Goal: Navigation & Orientation: Find specific page/section

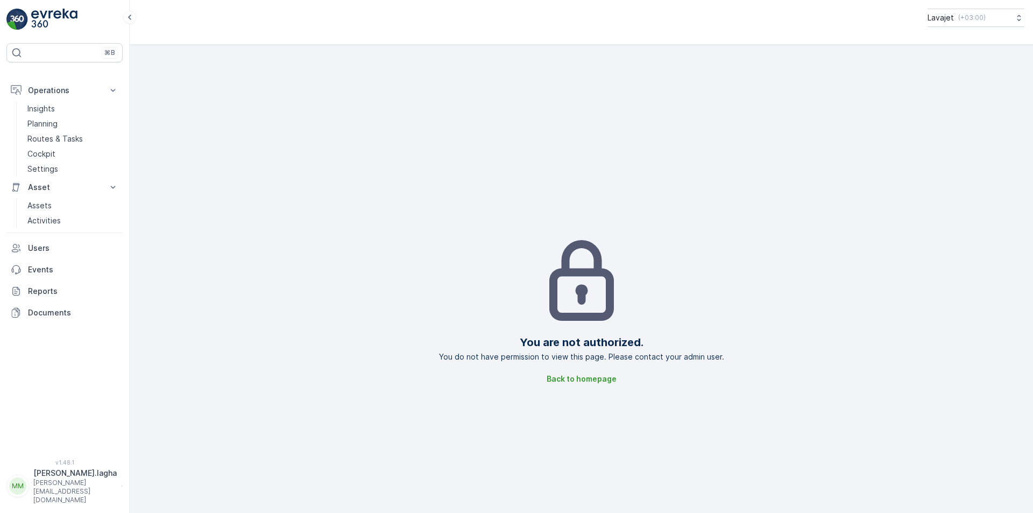
click at [52, 494] on p "[PERSON_NAME][EMAIL_ADDRESS][DOMAIN_NAME]" at bounding box center [74, 491] width 83 height 26
click at [43, 464] on span "Log Out" at bounding box center [40, 462] width 29 height 11
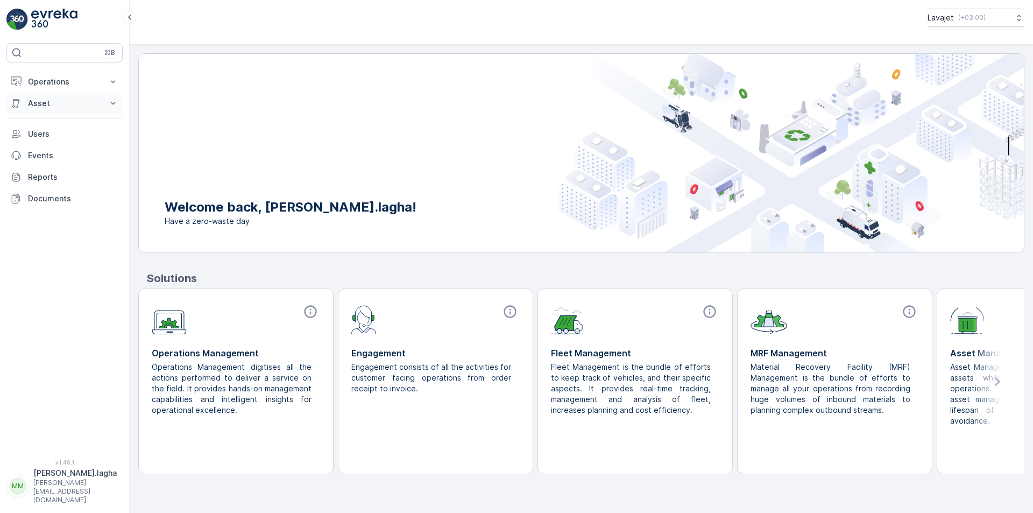
click at [41, 104] on p "Asset" at bounding box center [64, 103] width 73 height 11
click at [39, 118] on p "Assets" at bounding box center [39, 121] width 24 height 11
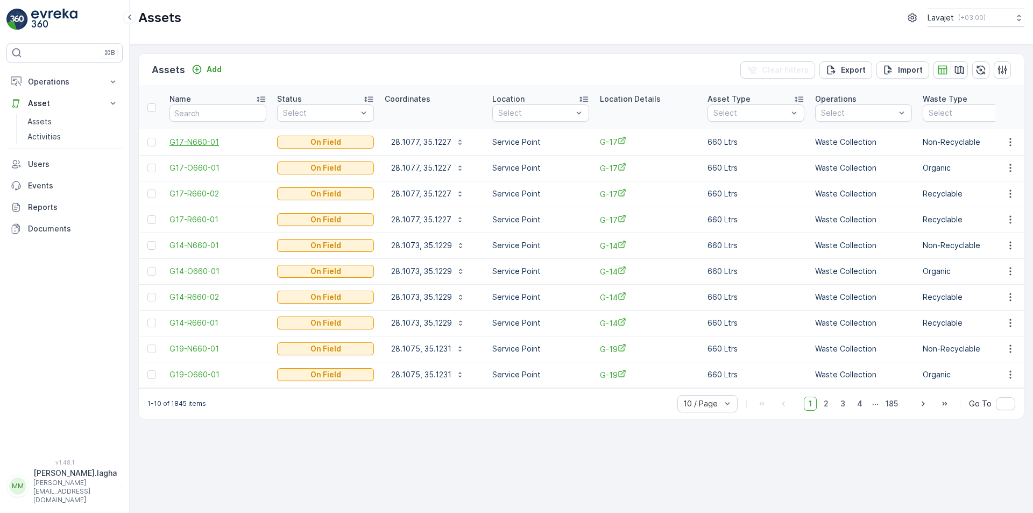
click at [192, 143] on span "G17-N660-01" at bounding box center [218, 142] width 97 height 11
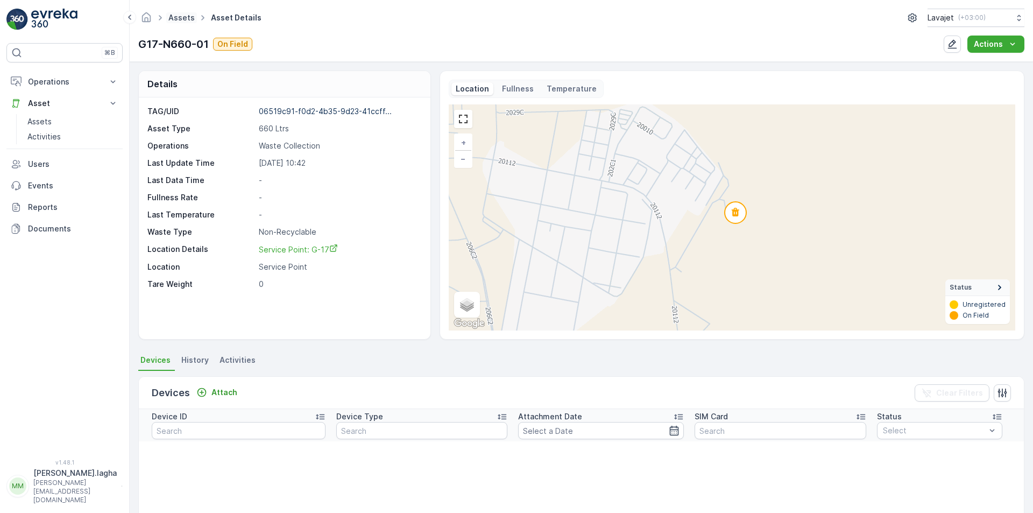
click at [184, 18] on link "Assets" at bounding box center [181, 17] width 26 height 9
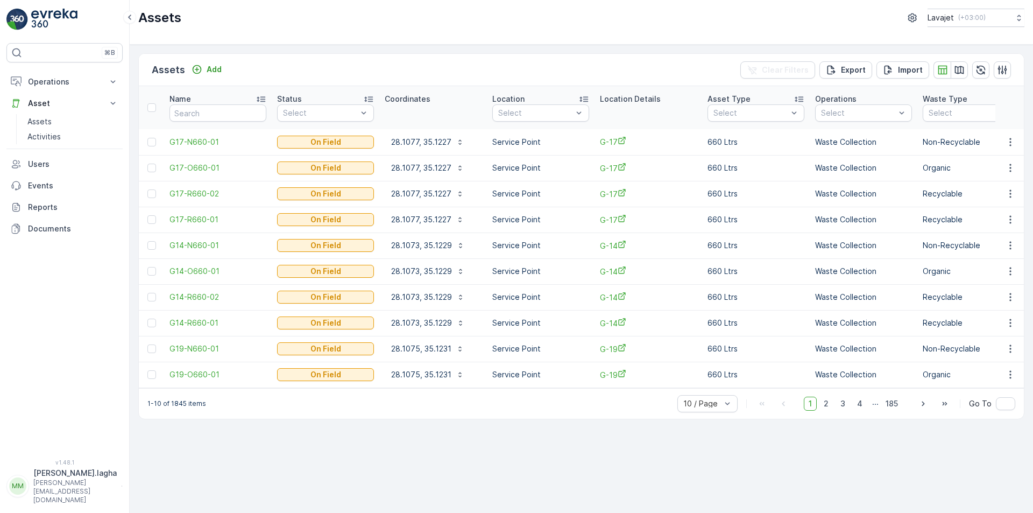
click at [170, 71] on p "Assets" at bounding box center [168, 69] width 33 height 15
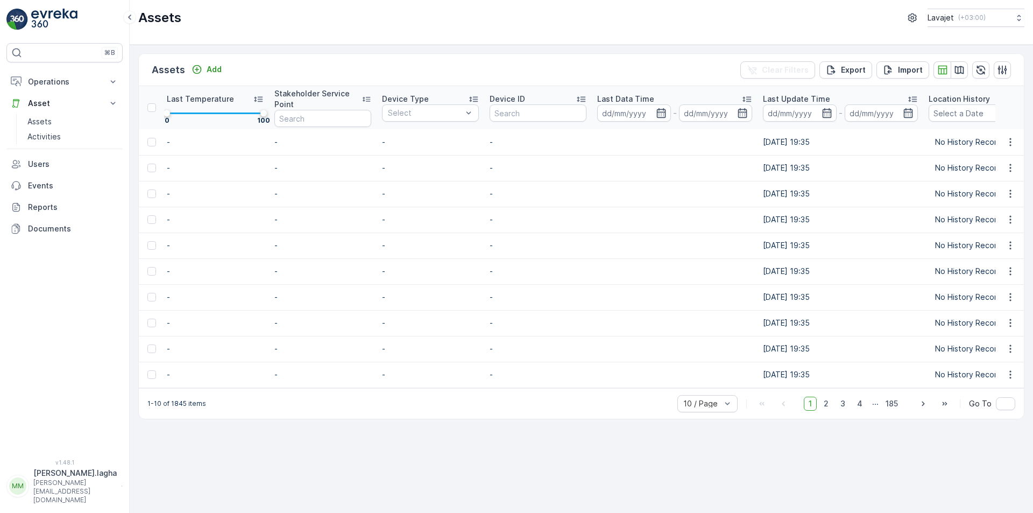
scroll to position [0, 1178]
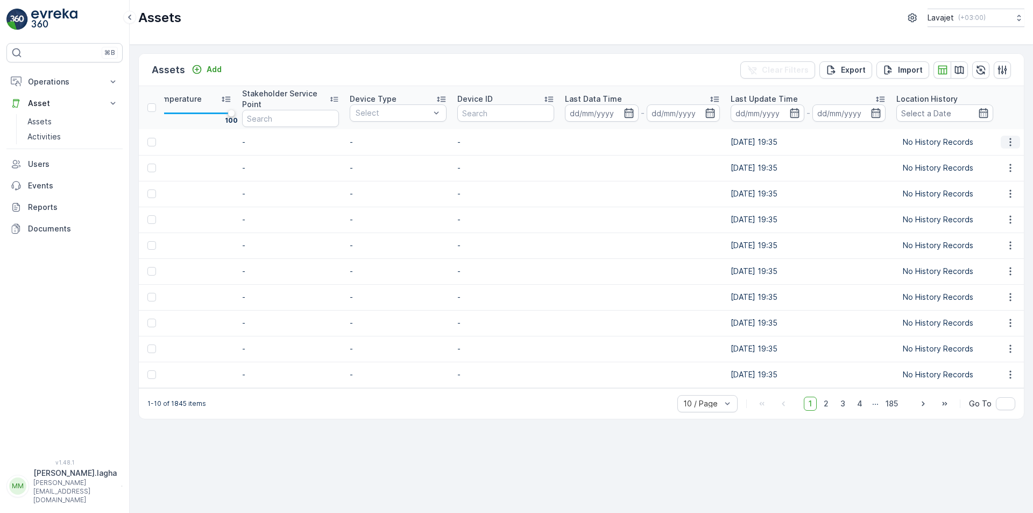
click at [1012, 140] on icon "button" at bounding box center [1010, 142] width 11 height 11
click at [976, 172] on span "Edit Asset" at bounding box center [963, 173] width 37 height 11
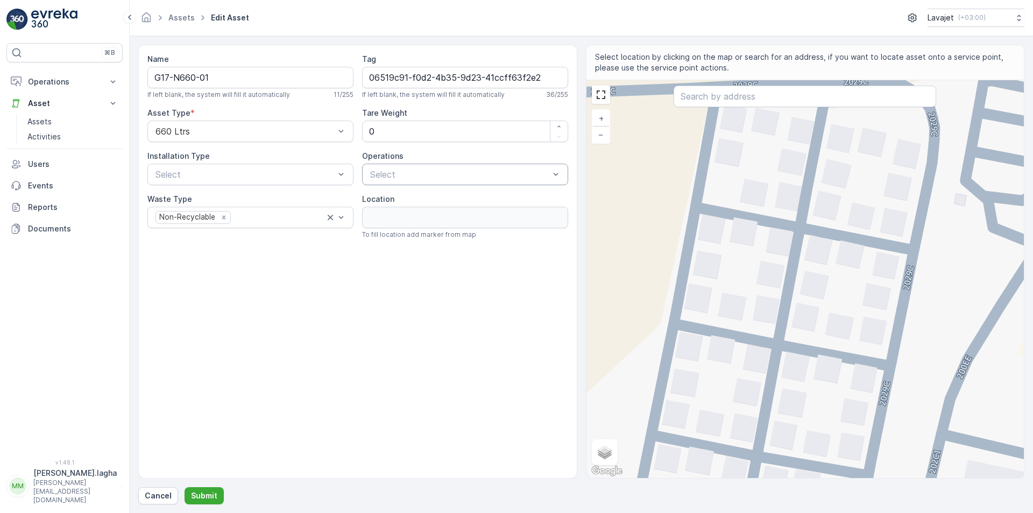
click at [387, 167] on div "Select" at bounding box center [465, 175] width 206 height 22
click at [399, 225] on span "Waste Collection" at bounding box center [403, 224] width 68 height 10
click at [320, 171] on div at bounding box center [244, 175] width 181 height 10
click at [295, 260] on div "Name G17-N660-01 If left blank, the system will fill it automatically 11 / 255 …" at bounding box center [357, 262] width 439 height 434
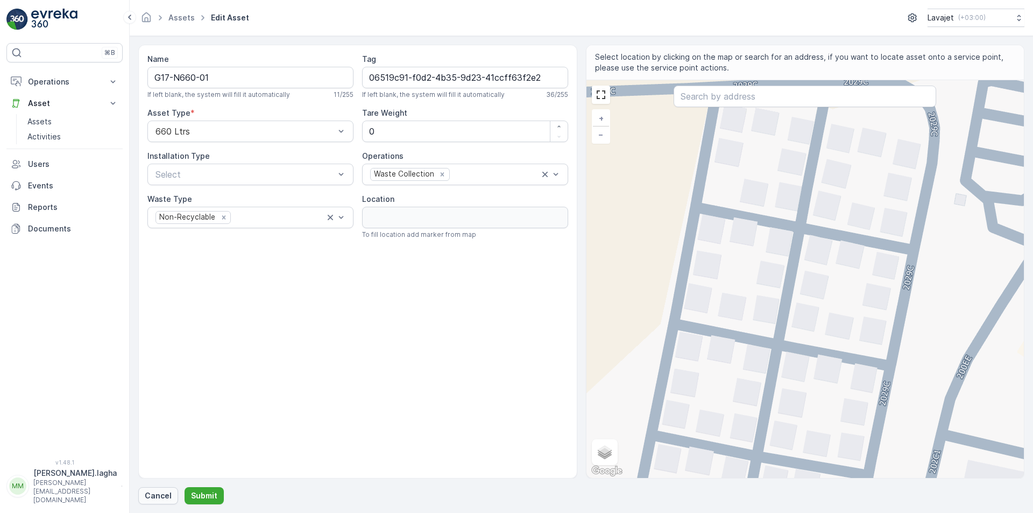
click at [151, 492] on p "Cancel" at bounding box center [158, 495] width 27 height 11
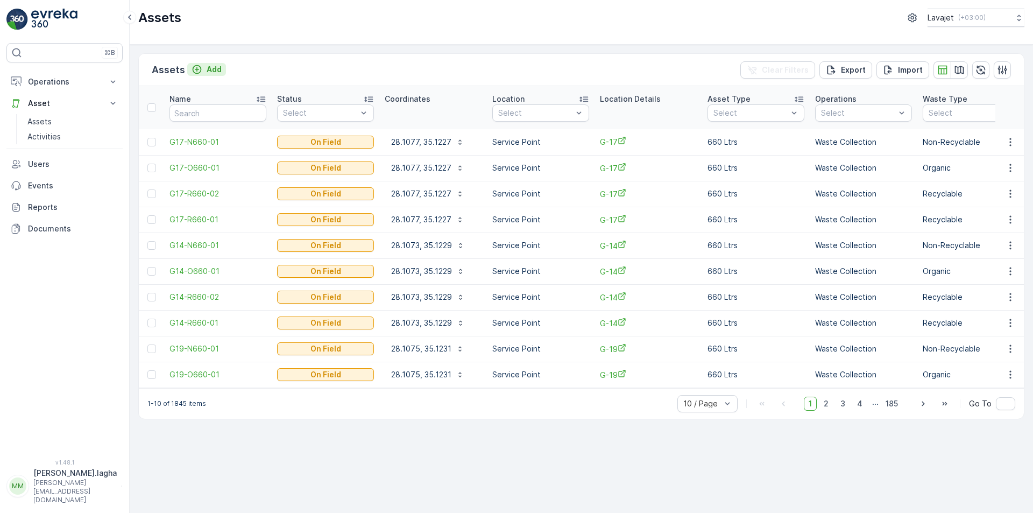
click at [217, 67] on p "Add" at bounding box center [214, 69] width 15 height 11
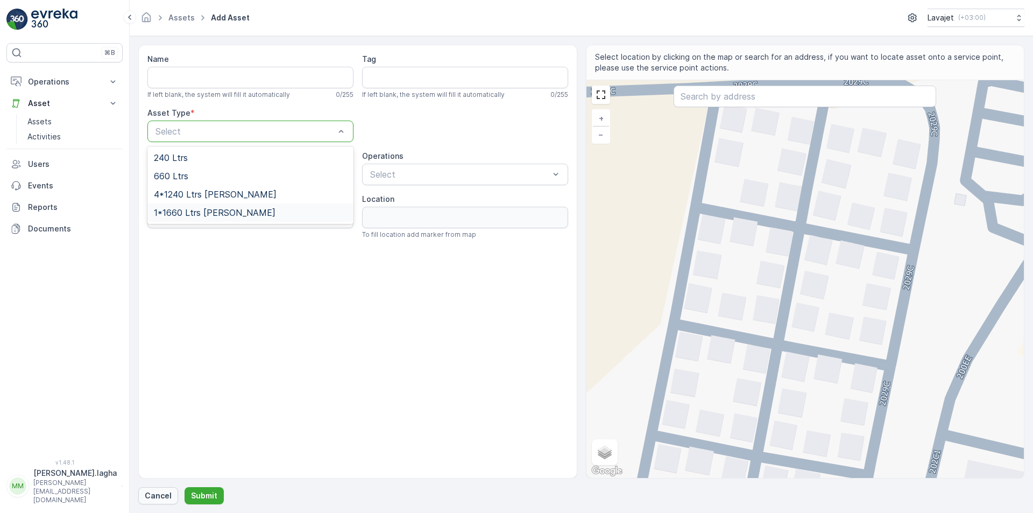
click at [149, 496] on p "Cancel" at bounding box center [158, 495] width 27 height 11
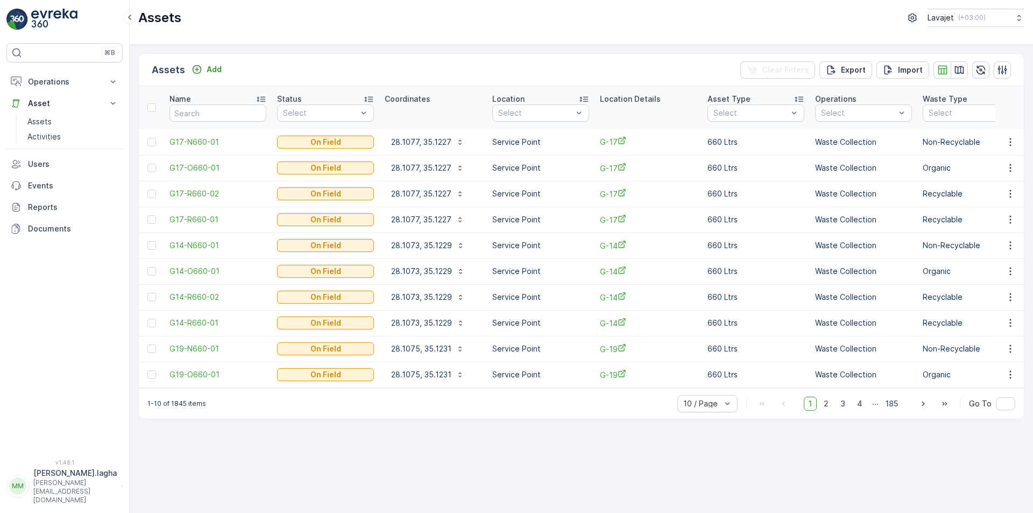
click at [979, 68] on icon "button" at bounding box center [981, 69] width 9 height 9
click at [961, 70] on icon "button" at bounding box center [959, 70] width 9 height 8
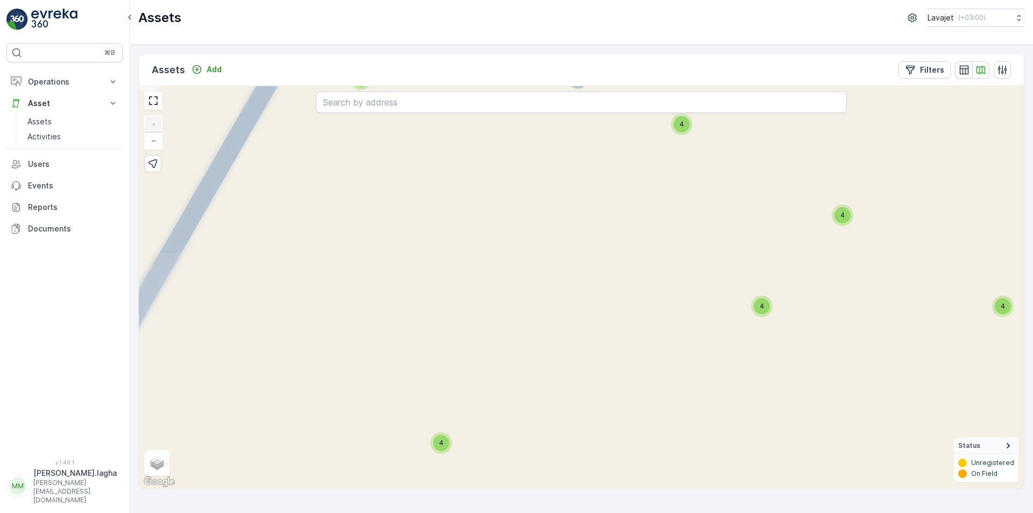
click at [764, 308] on span "4" at bounding box center [762, 306] width 4 height 8
click at [765, 329] on icon at bounding box center [762, 330] width 8 height 9
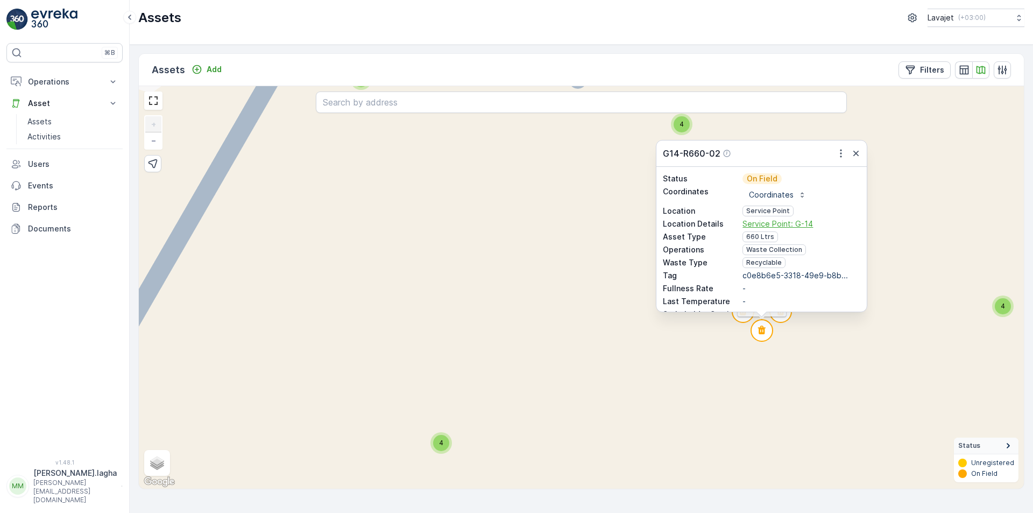
click at [779, 224] on span "Service Point: G-14" at bounding box center [802, 224] width 118 height 11
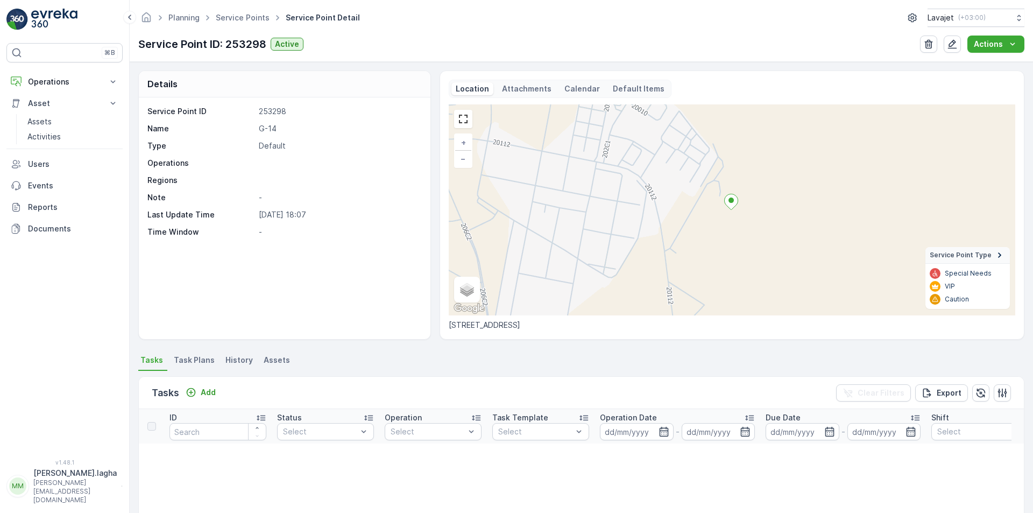
click at [273, 358] on span "Assets" at bounding box center [277, 360] width 26 height 11
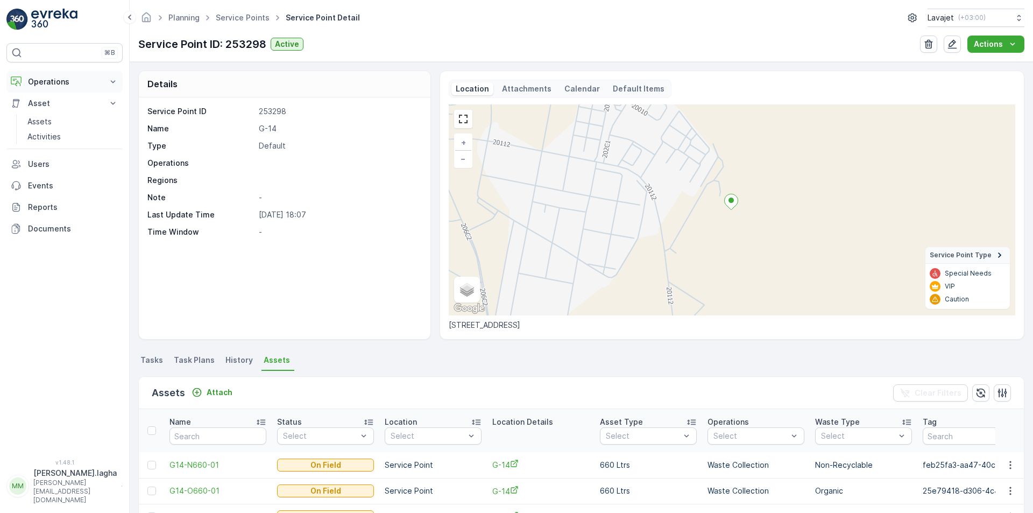
click at [65, 83] on p "Operations" at bounding box center [64, 81] width 73 height 11
click at [54, 117] on p "Planning" at bounding box center [42, 115] width 30 height 11
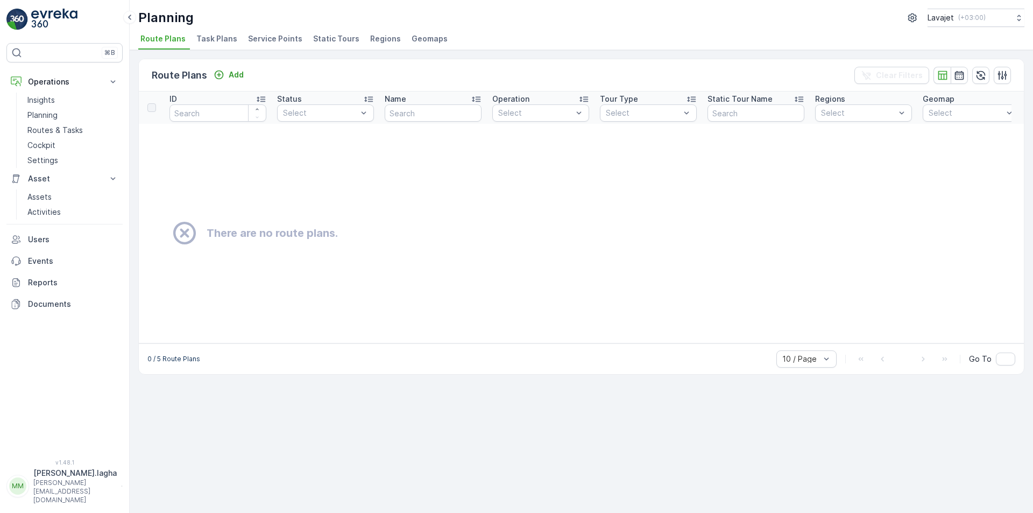
click at [271, 40] on span "Service Points" at bounding box center [275, 38] width 54 height 11
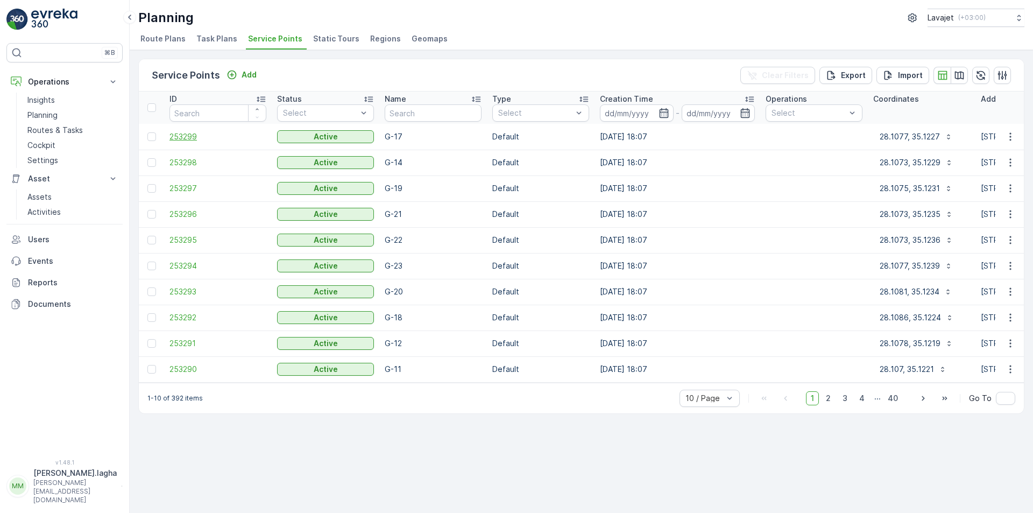
click at [184, 134] on span "253299" at bounding box center [218, 136] width 97 height 11
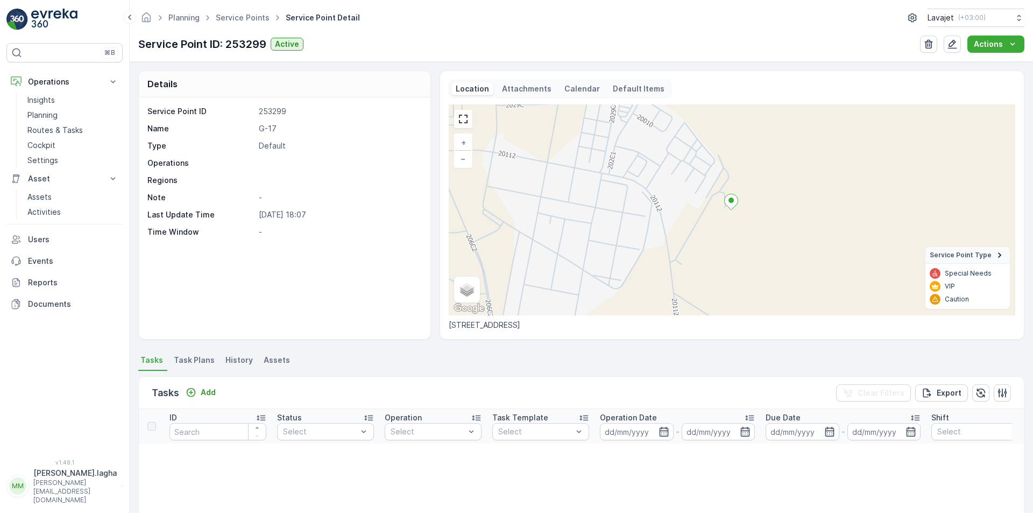
click at [278, 358] on span "Assets" at bounding box center [277, 360] width 26 height 11
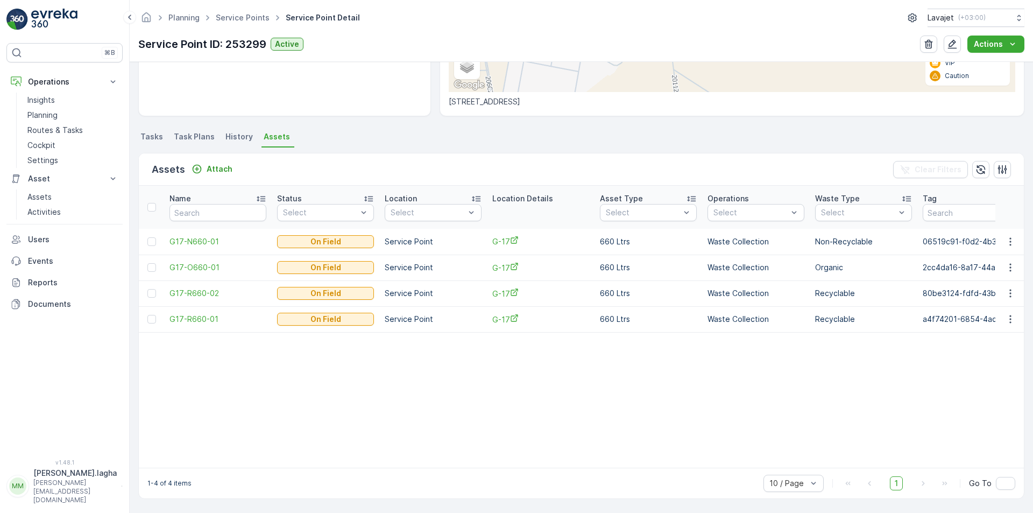
scroll to position [229, 0]
click at [231, 132] on span "History" at bounding box center [238, 136] width 27 height 11
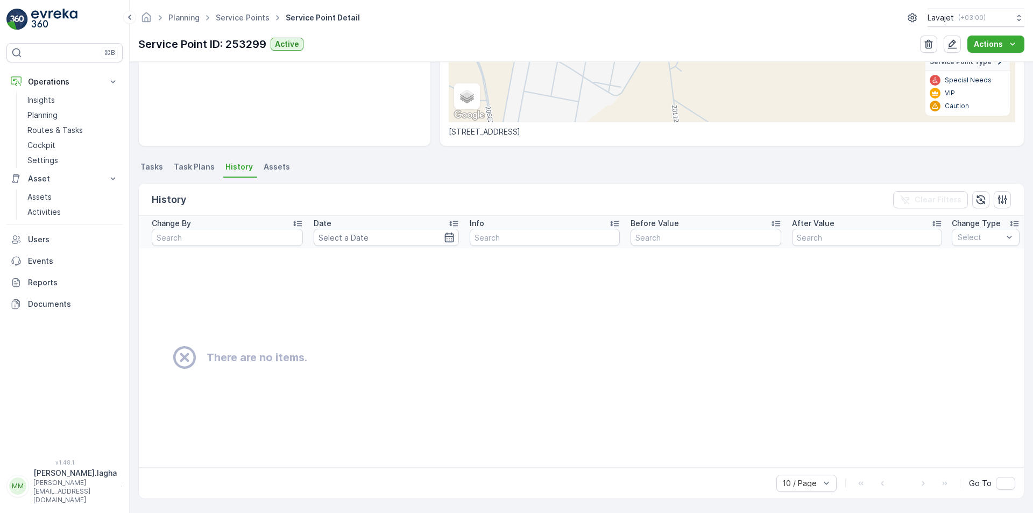
scroll to position [193, 0]
click at [191, 165] on span "Task Plans" at bounding box center [194, 166] width 41 height 11
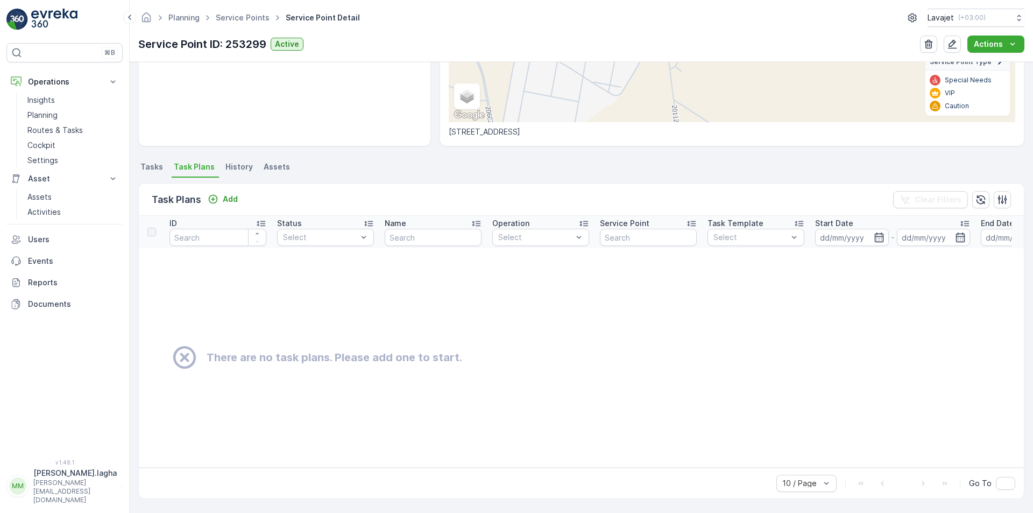
click at [152, 168] on span "Tasks" at bounding box center [151, 166] width 23 height 11
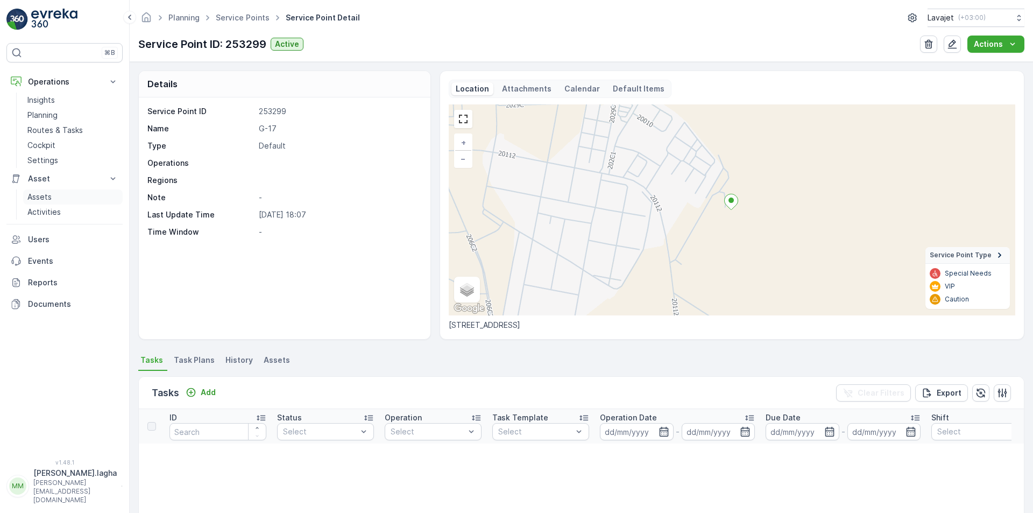
click at [42, 193] on p "Assets" at bounding box center [39, 197] width 24 height 11
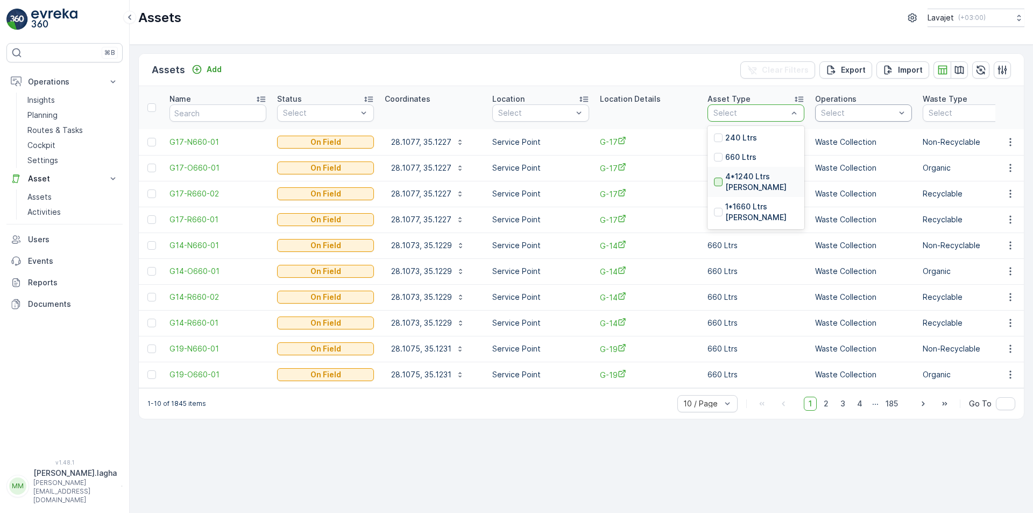
click at [722, 178] on div at bounding box center [718, 182] width 9 height 9
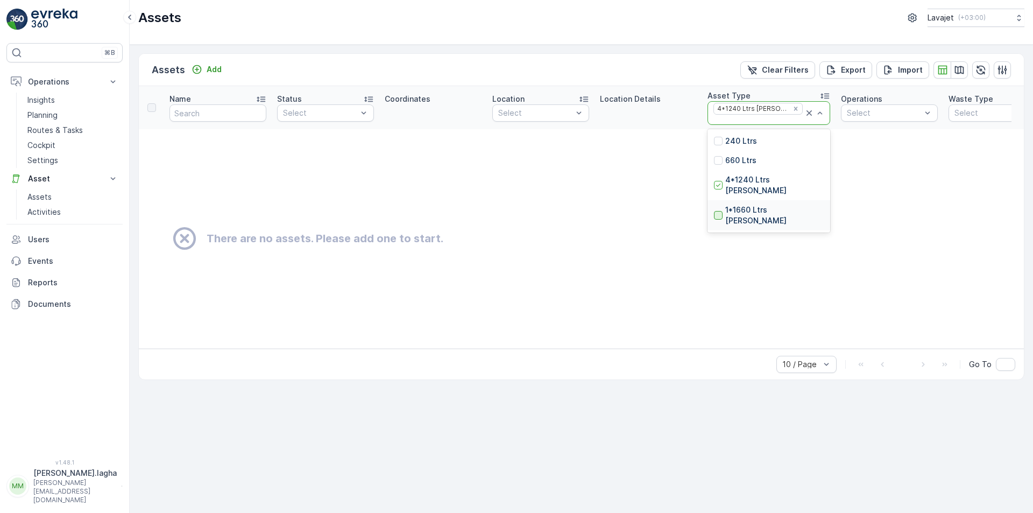
click at [718, 211] on div at bounding box center [718, 215] width 9 height 9
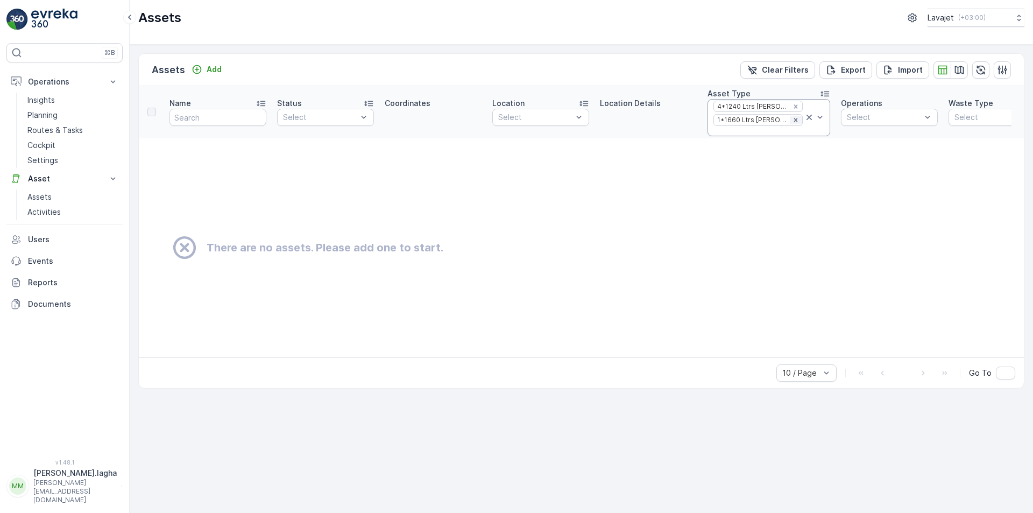
click at [794, 121] on icon "Remove 1*1660 Ltrs Shelter" at bounding box center [796, 120] width 4 height 4
click at [792, 109] on icon "Remove 4*1240 Ltrs Shelter" at bounding box center [796, 109] width 8 height 8
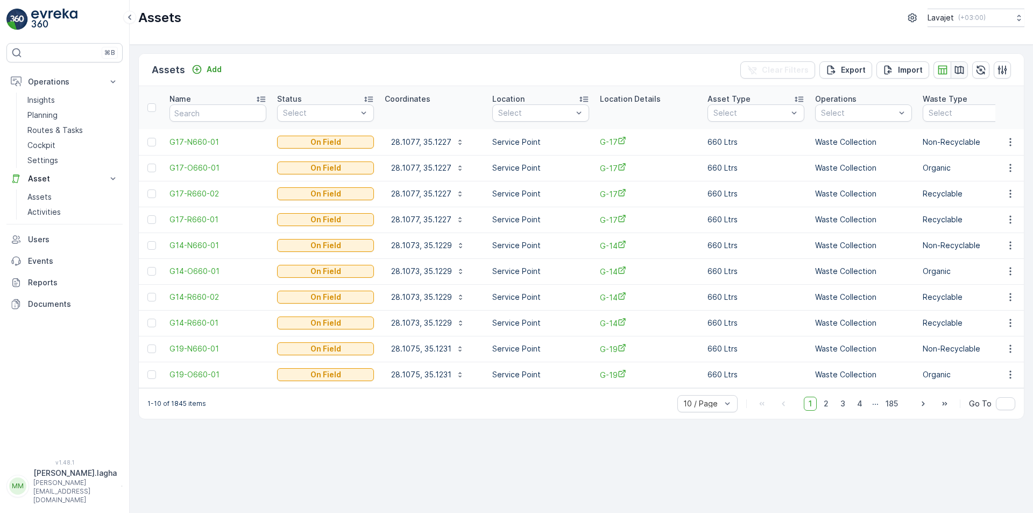
click at [959, 72] on icon "button" at bounding box center [959, 70] width 11 height 11
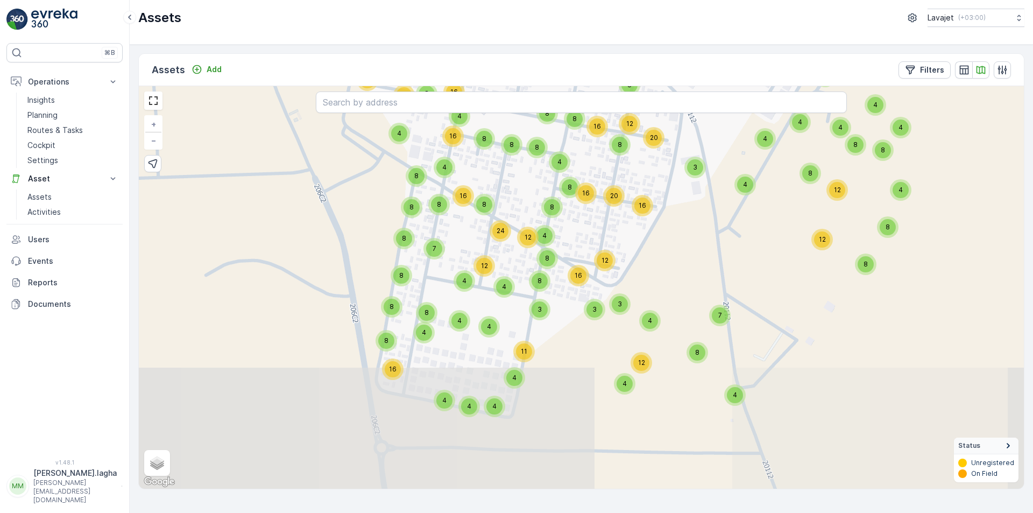
drag, startPoint x: 687, startPoint y: 468, endPoint x: 679, endPoint y: 228, distance: 240.7
click at [679, 228] on div "4 8 8 16 8 8 8 12 8 8 8 4 4 4 4 19 6 8 12 10 17 8 12 4 8 4 4 8 4 8 12 5 8 8 24 …" at bounding box center [581, 287] width 885 height 403
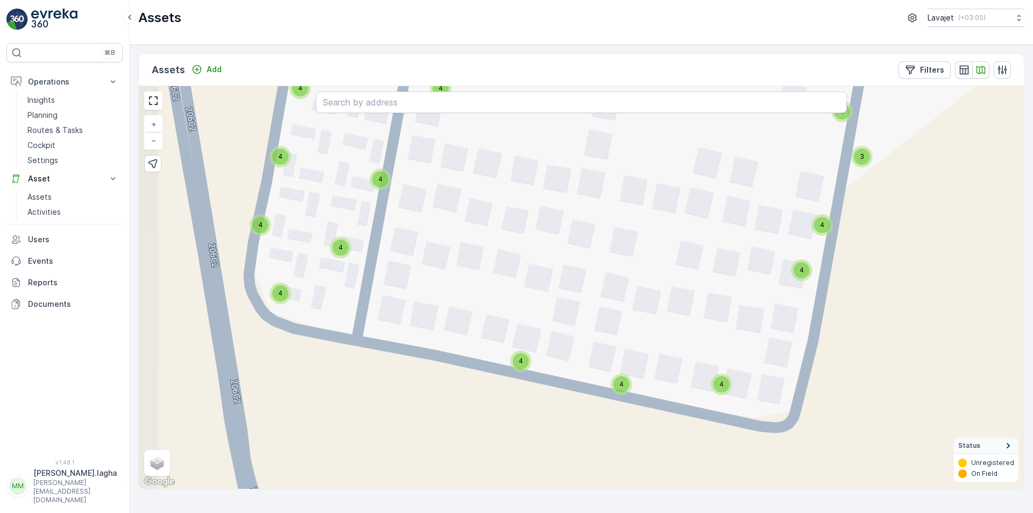
drag, startPoint x: 536, startPoint y: 420, endPoint x: 623, endPoint y: 224, distance: 214.2
click at [623, 224] on div "4 4 4 4 4 4 4 4 4 4 4 4 4 4 4 4 4 4 4 4 4 4 4 4 4 4 4 4 4 4 11 4 2 4 4 4 4 4 4 …" at bounding box center [581, 287] width 885 height 403
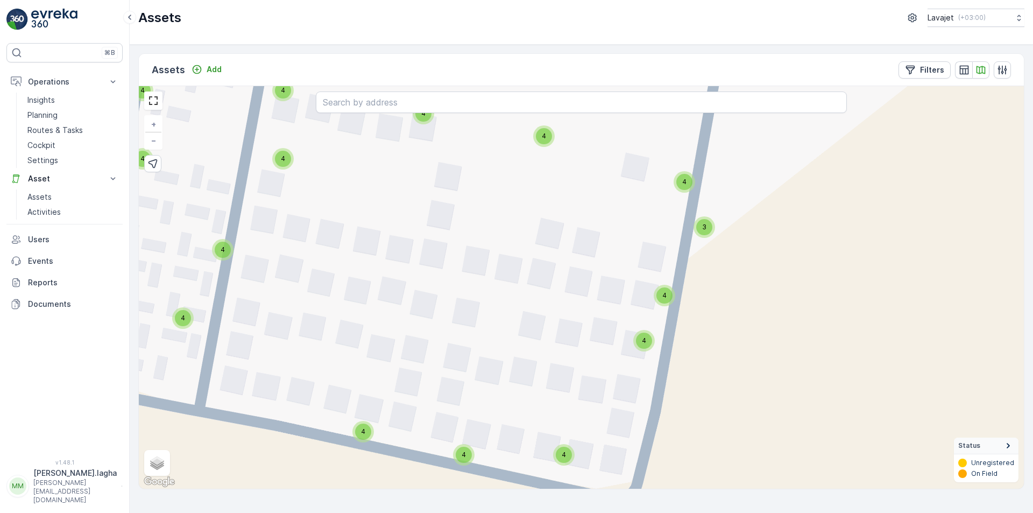
drag, startPoint x: 775, startPoint y: 336, endPoint x: 617, endPoint y: 407, distance: 172.7
click at [617, 407] on div "4 4 4 4 4 4 4 4 4 4 4 4 4 4 4 4 4 4 4 4 4 4 4 4 4 4 4 4 4 4 11 4 2 4 4 4 4 4 4 …" at bounding box center [581, 287] width 885 height 403
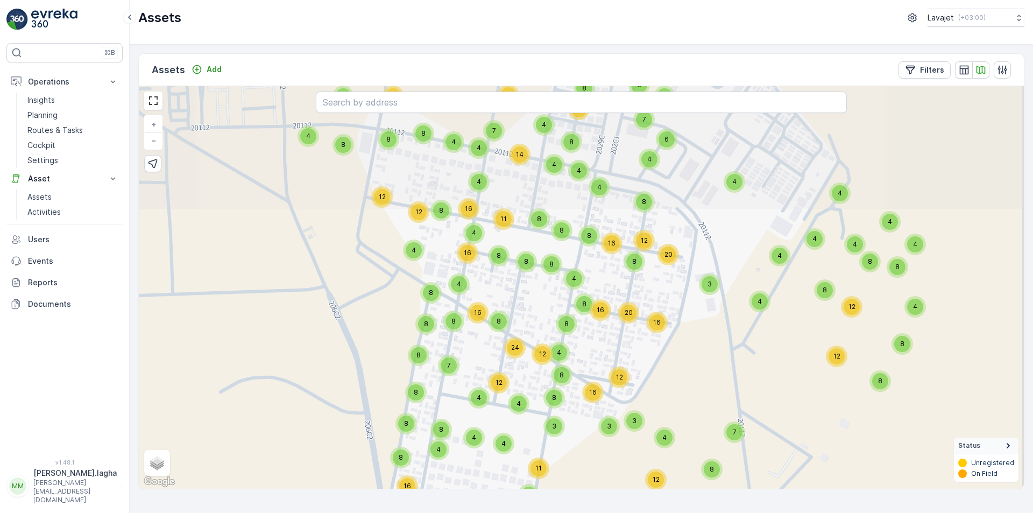
drag, startPoint x: 687, startPoint y: 281, endPoint x: 574, endPoint y: 463, distance: 214.4
click at [574, 466] on div "4 8 8 16 8 8 8 12 8 8 8 4 4 4 4 19 6 8 12 10 17 8 12 4 8 4 4 8 4 8 12 5 8 8 24 …" at bounding box center [581, 287] width 885 height 403
